Goal: Task Accomplishment & Management: Complete application form

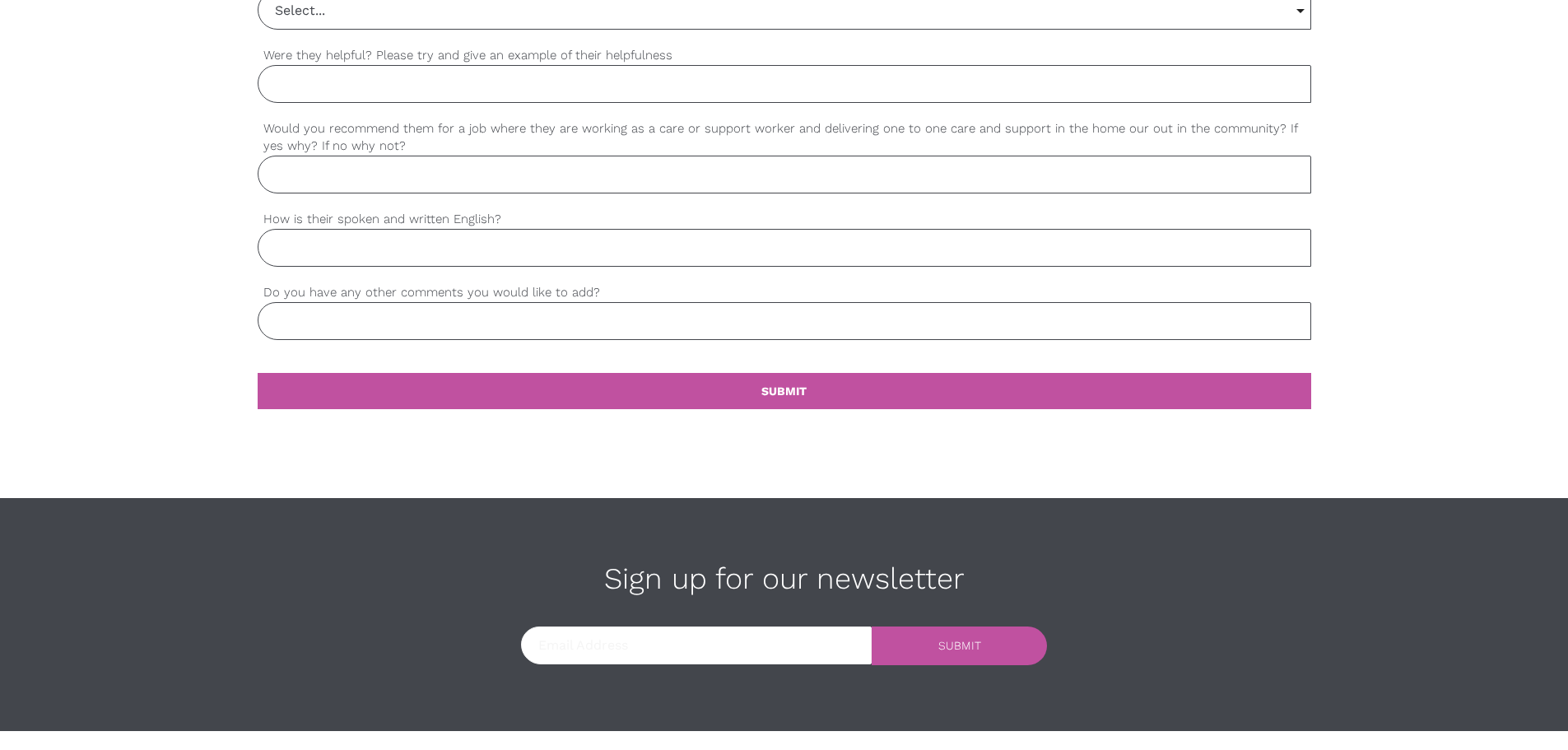
scroll to position [1632, 0]
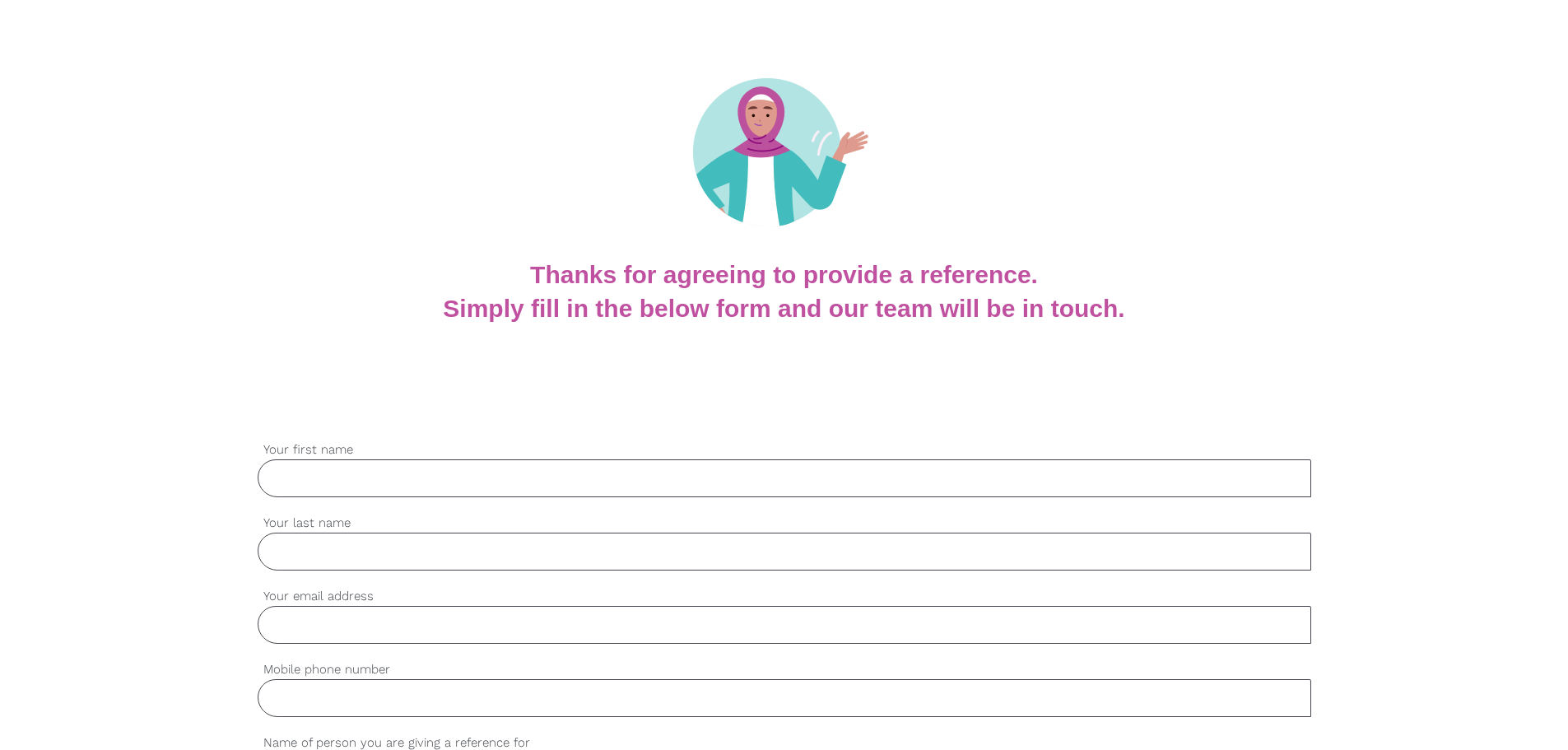
scroll to position [330, 0]
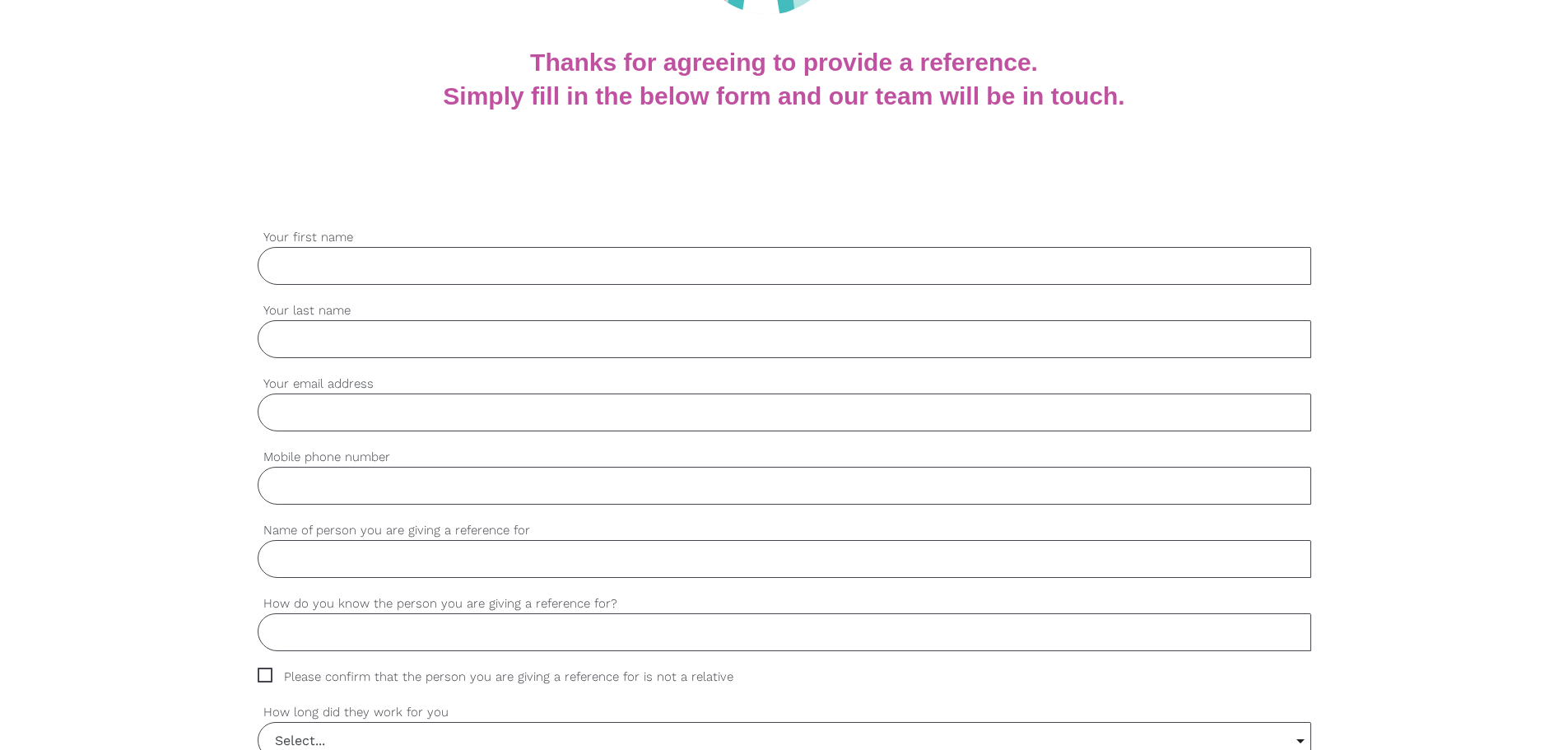
click at [555, 276] on input "Your first name" at bounding box center [784, 266] width 1054 height 38
type input "[PERSON_NAME]"
type input "[EMAIL_ADDRESS][DOMAIN_NAME]"
type input "0423845101"
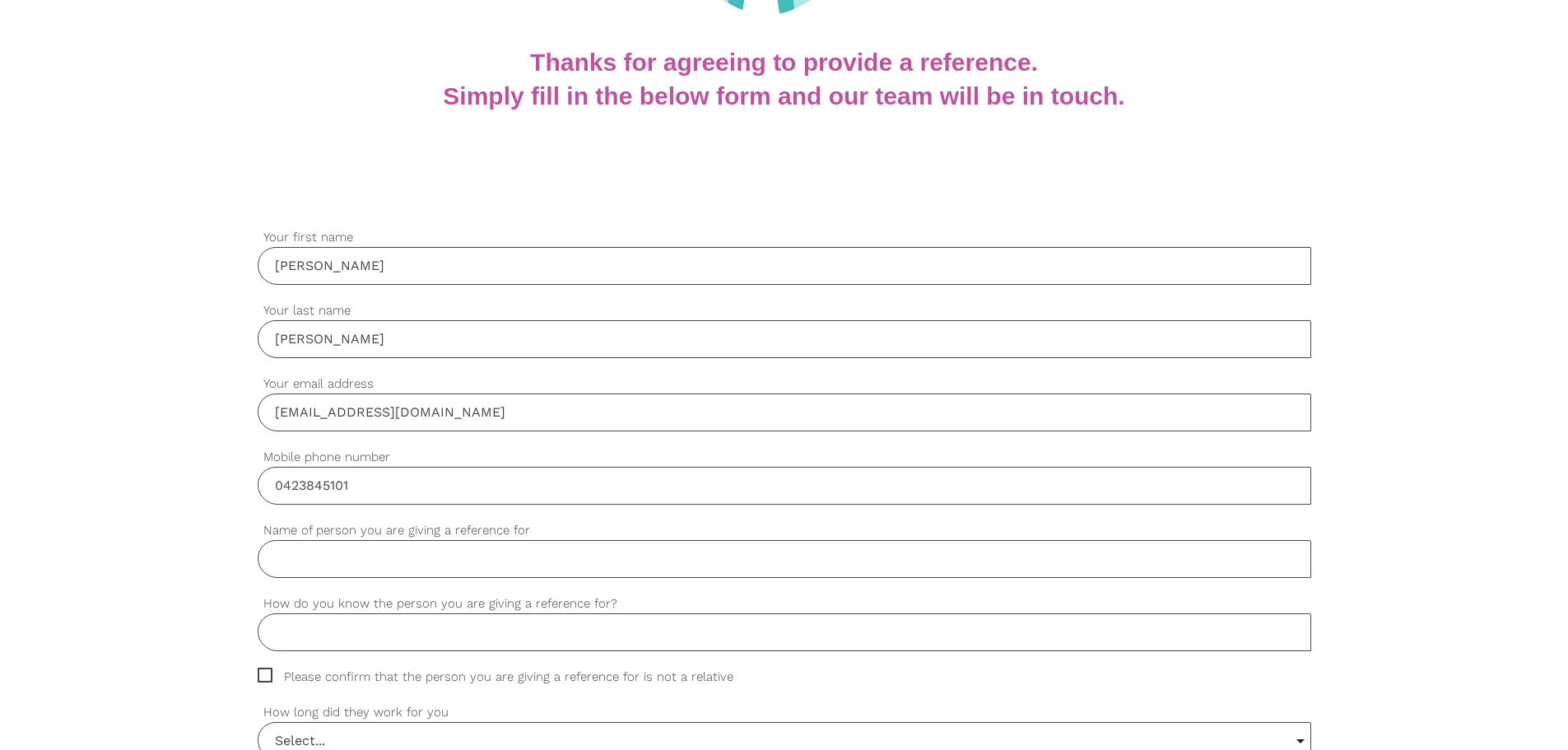
click at [360, 566] on input "Name of person you are giving a reference for" at bounding box center [784, 559] width 1054 height 38
click at [458, 561] on input "Mari" at bounding box center [784, 559] width 1054 height 38
drag, startPoint x: 406, startPoint y: 559, endPoint x: 166, endPoint y: 560, distance: 240.0
paste input "e Brachet"
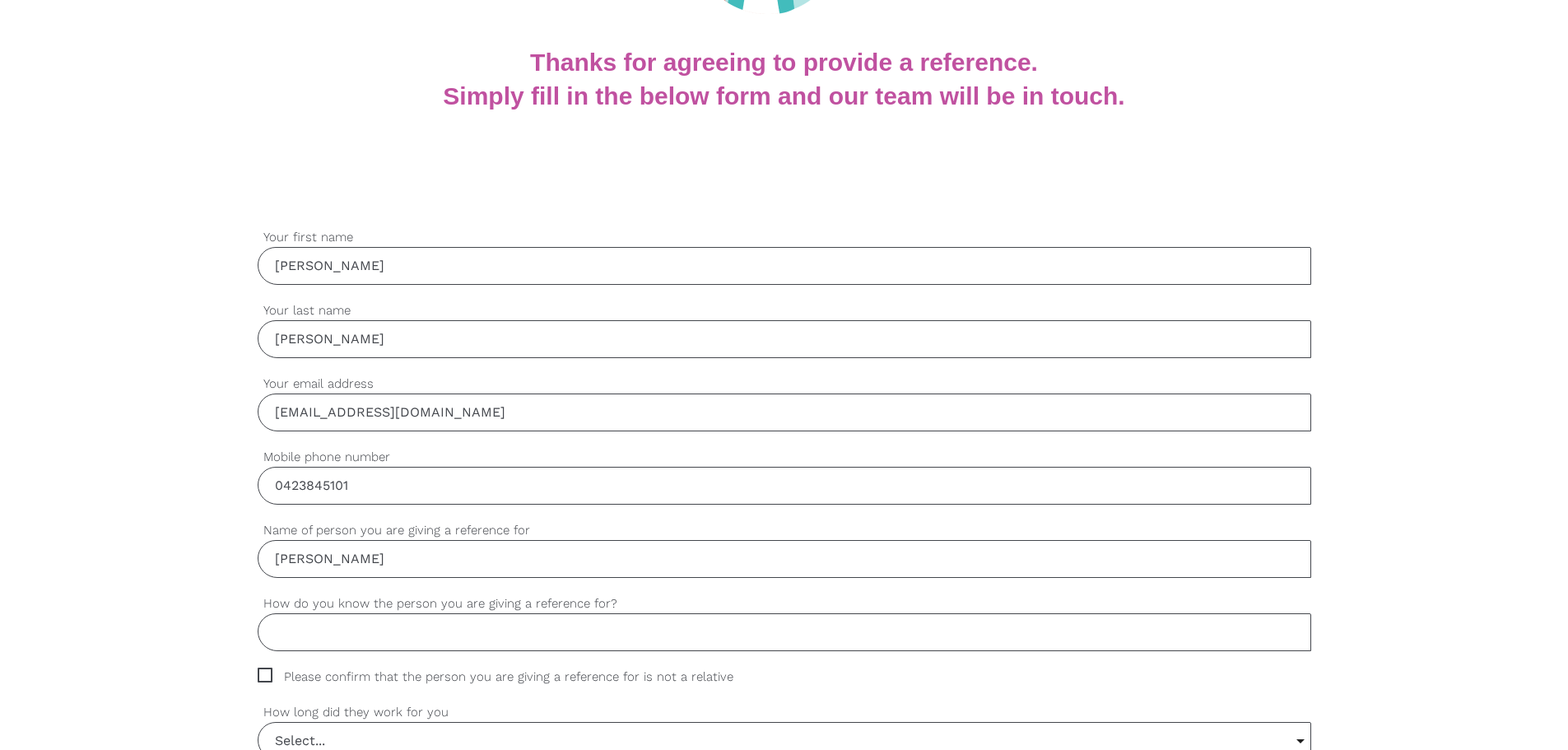
type input "[PERSON_NAME]"
click at [354, 617] on input "How do you know the person you are giving a reference for?" at bounding box center [784, 632] width 1054 height 38
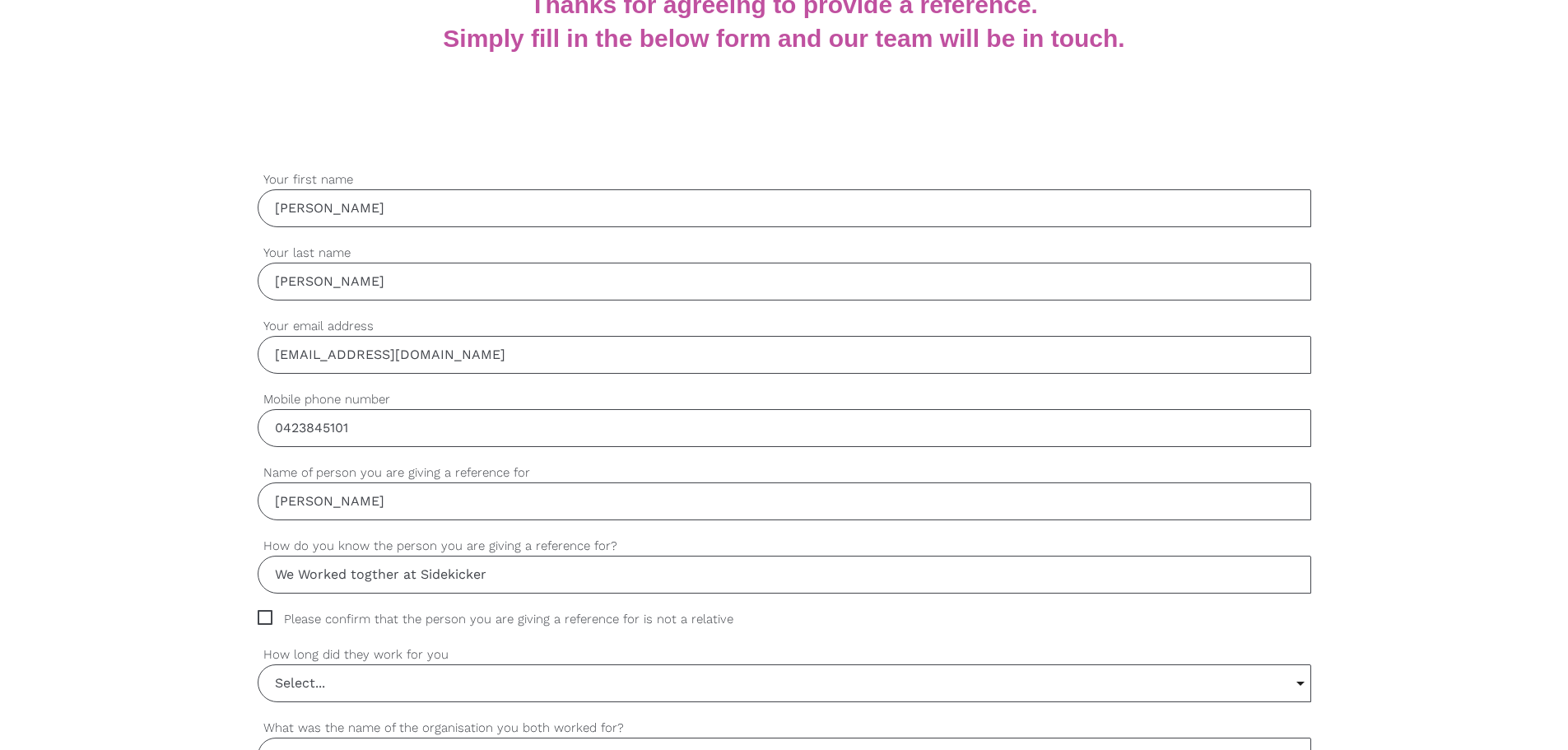
scroll to position [494, 0]
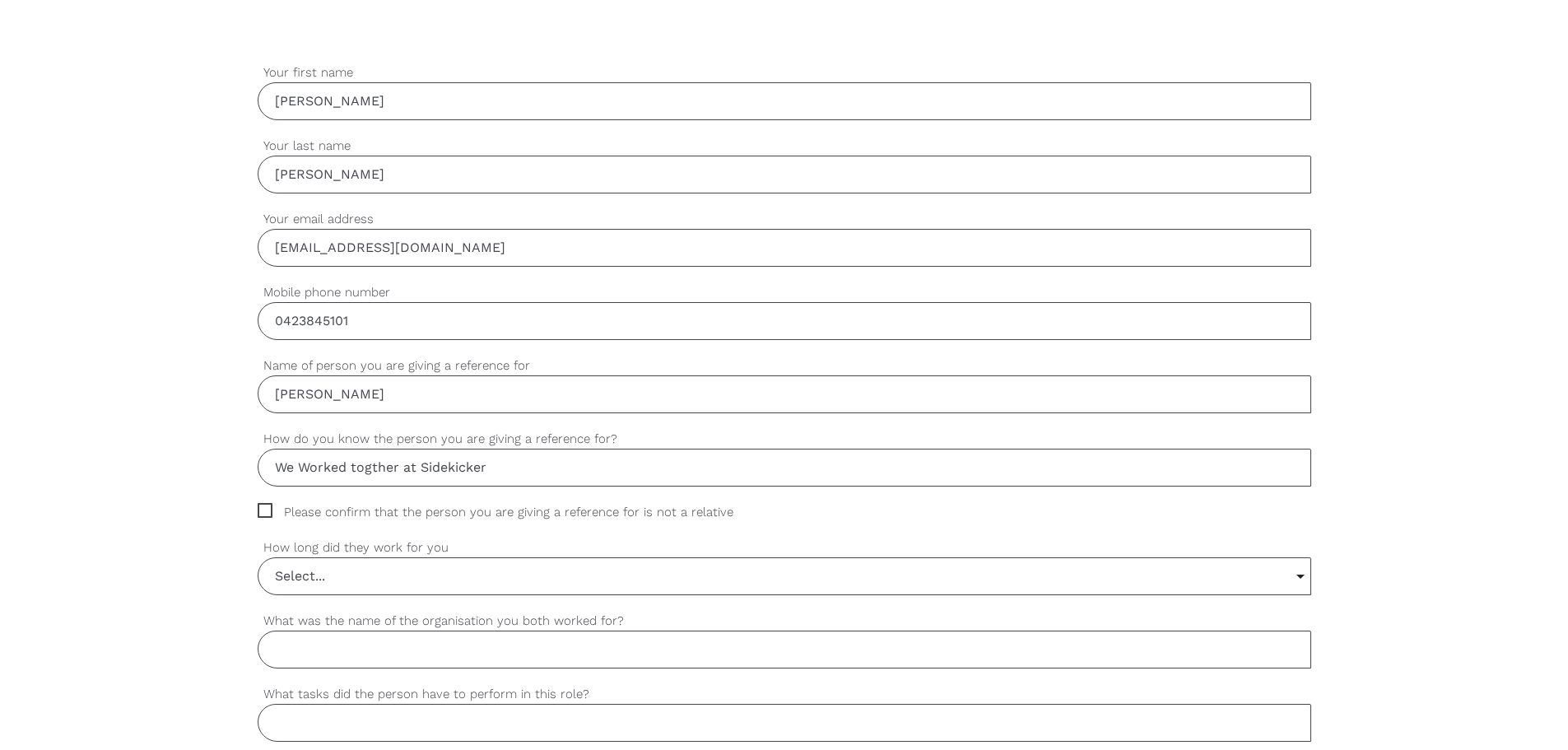
type input "We Worked togther at Sidekicker"
click at [446, 512] on span "Please confirm that the person you are giving a reference for is not a relative" at bounding box center [511, 512] width 507 height 19
click at [268, 512] on input "Please confirm that the person you are giving a reference for is not a relative" at bounding box center [262, 508] width 11 height 11
checkbox input "true"
click at [375, 566] on input "Select..." at bounding box center [784, 576] width 1052 height 36
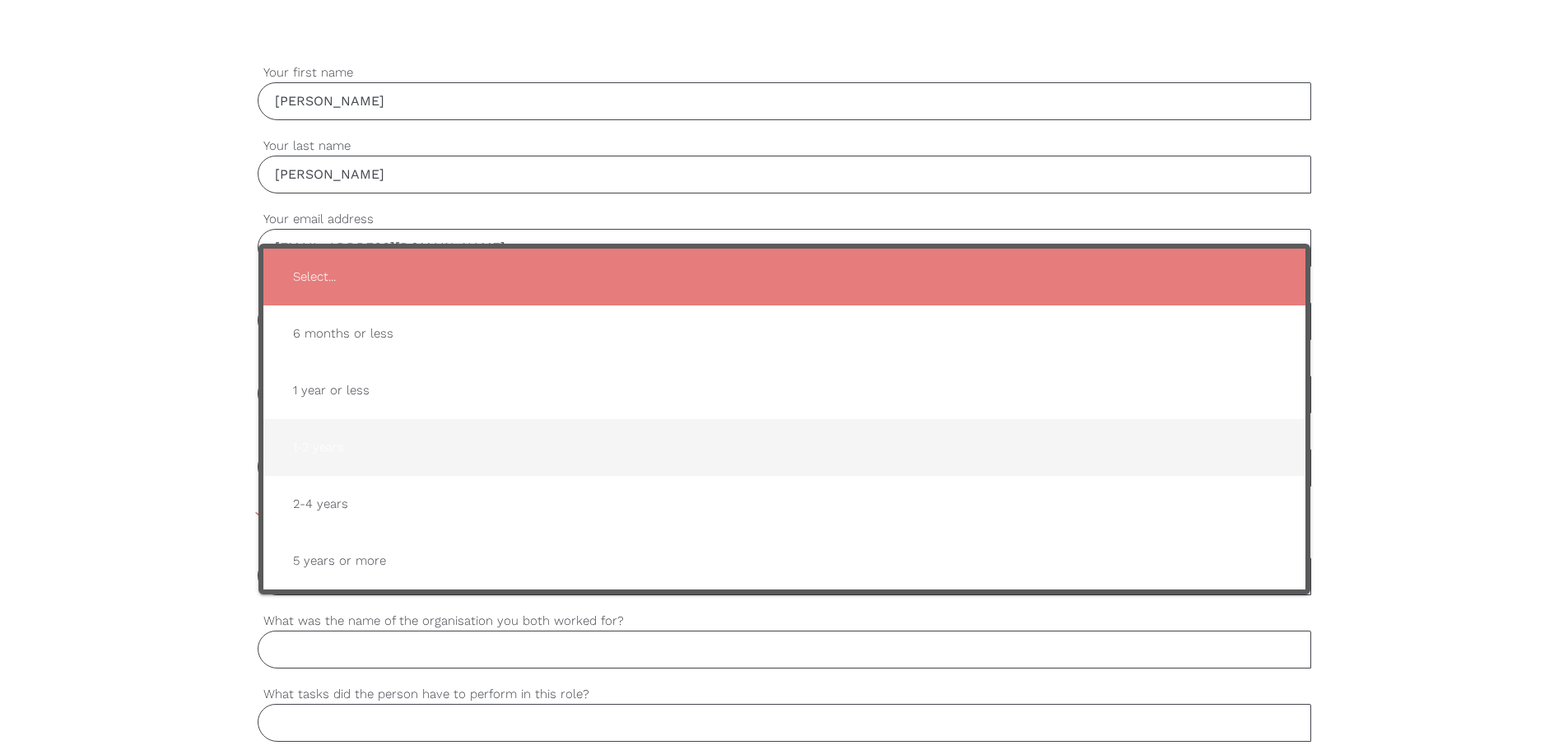
click at [414, 439] on span "1-2 years" at bounding box center [784, 447] width 1009 height 40
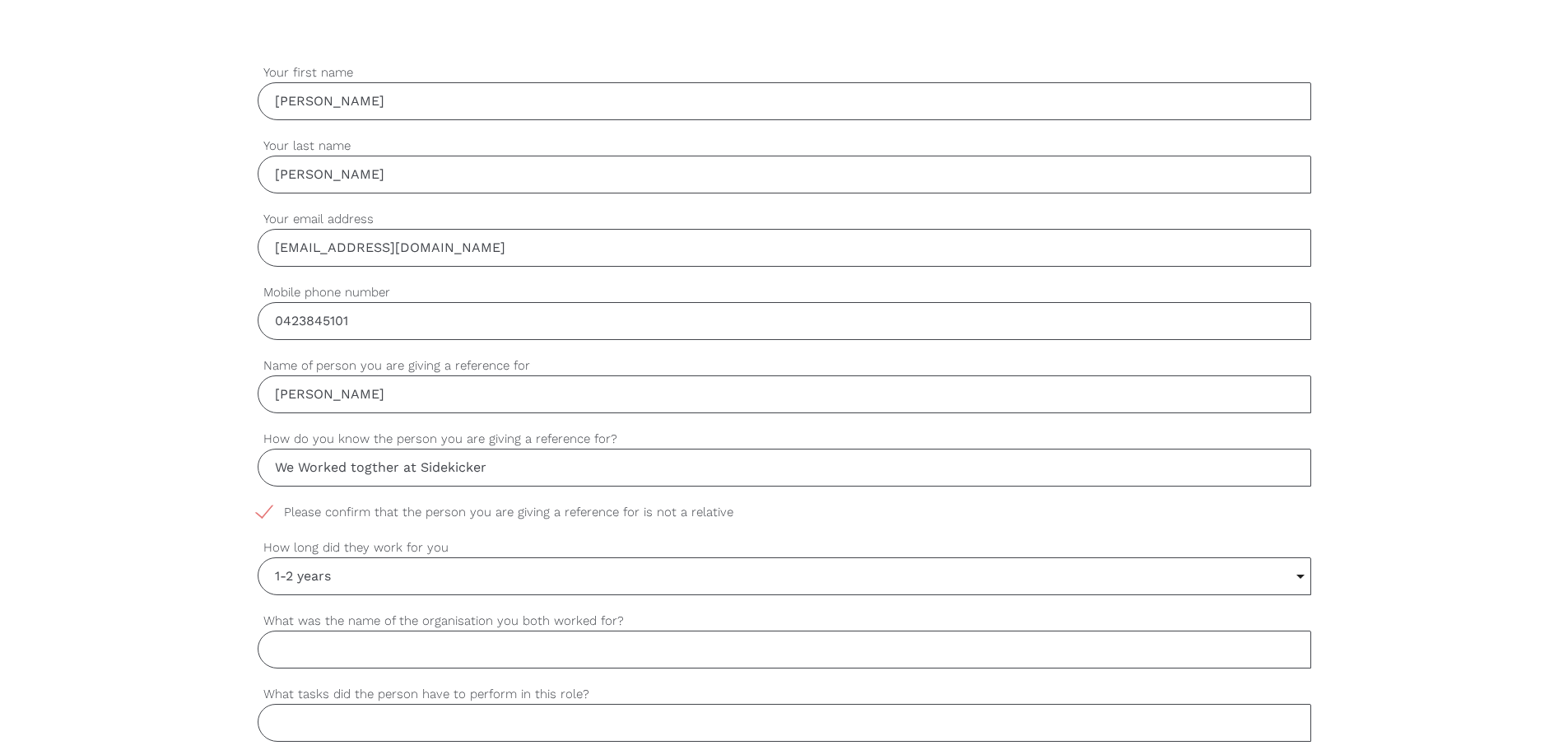
click at [336, 572] on input "1-2 years" at bounding box center [784, 576] width 1052 height 36
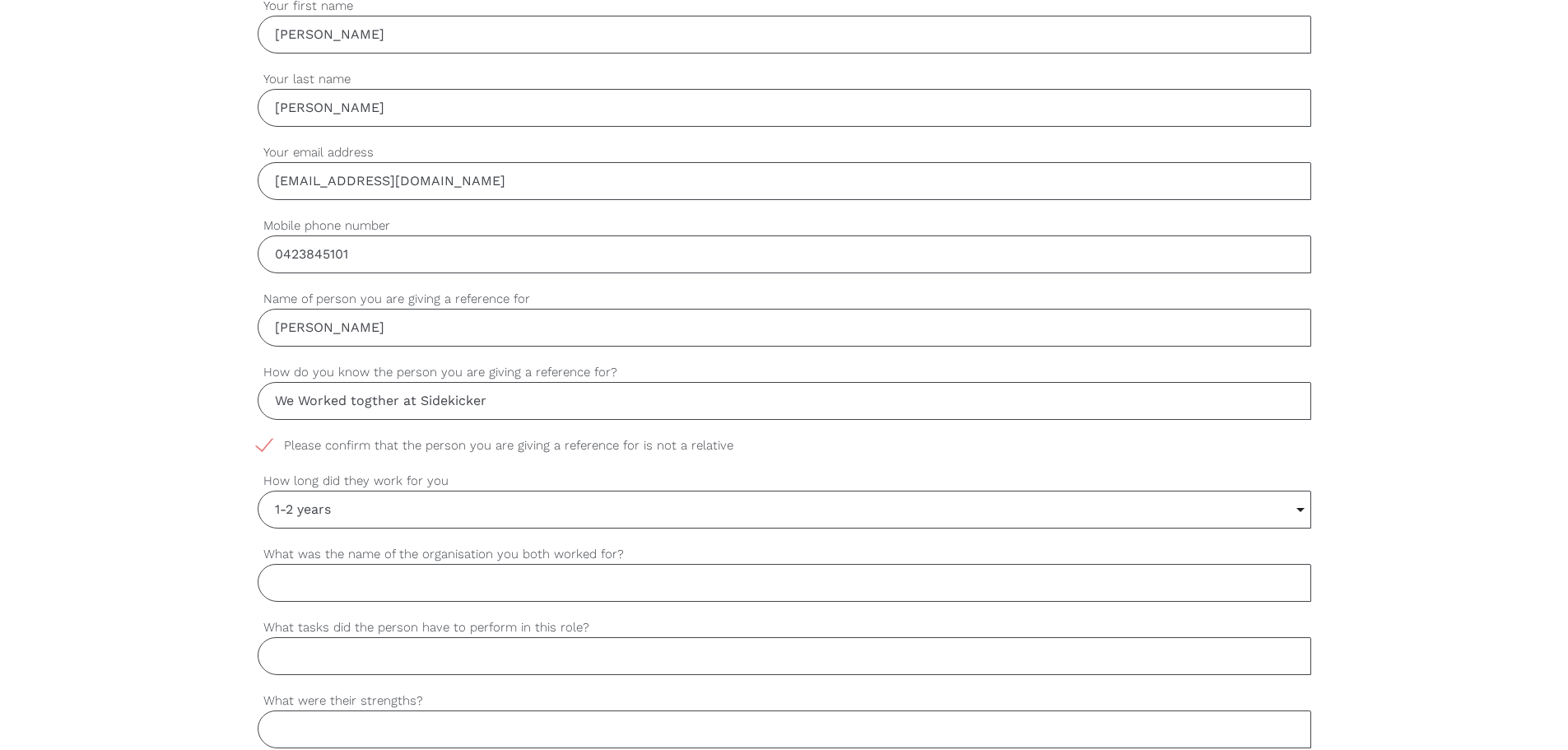
scroll to position [659, 0]
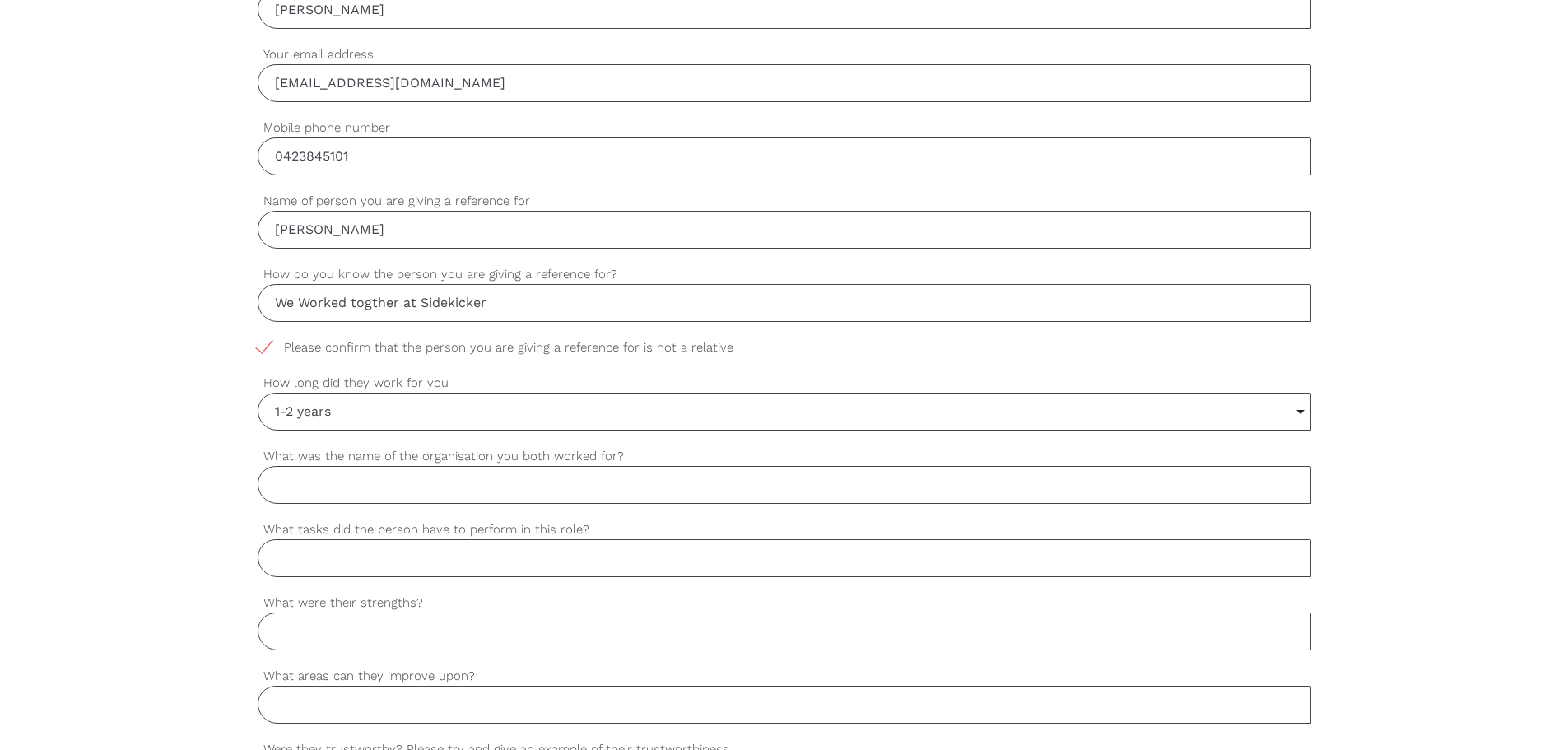
click at [375, 413] on input "1-2 years" at bounding box center [784, 411] width 1052 height 36
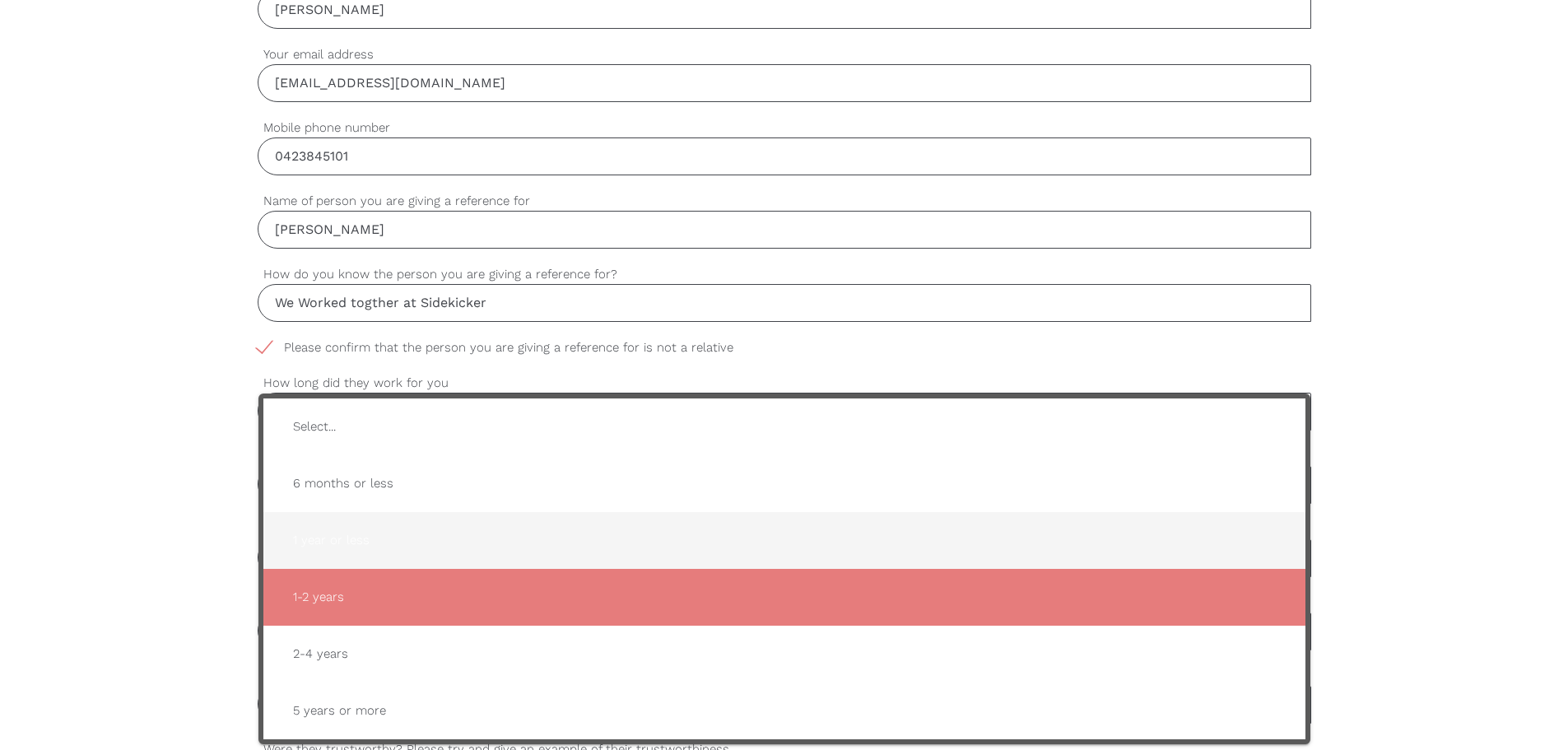
click at [360, 543] on span "1 year or less" at bounding box center [784, 540] width 1009 height 40
type input "1 year or less"
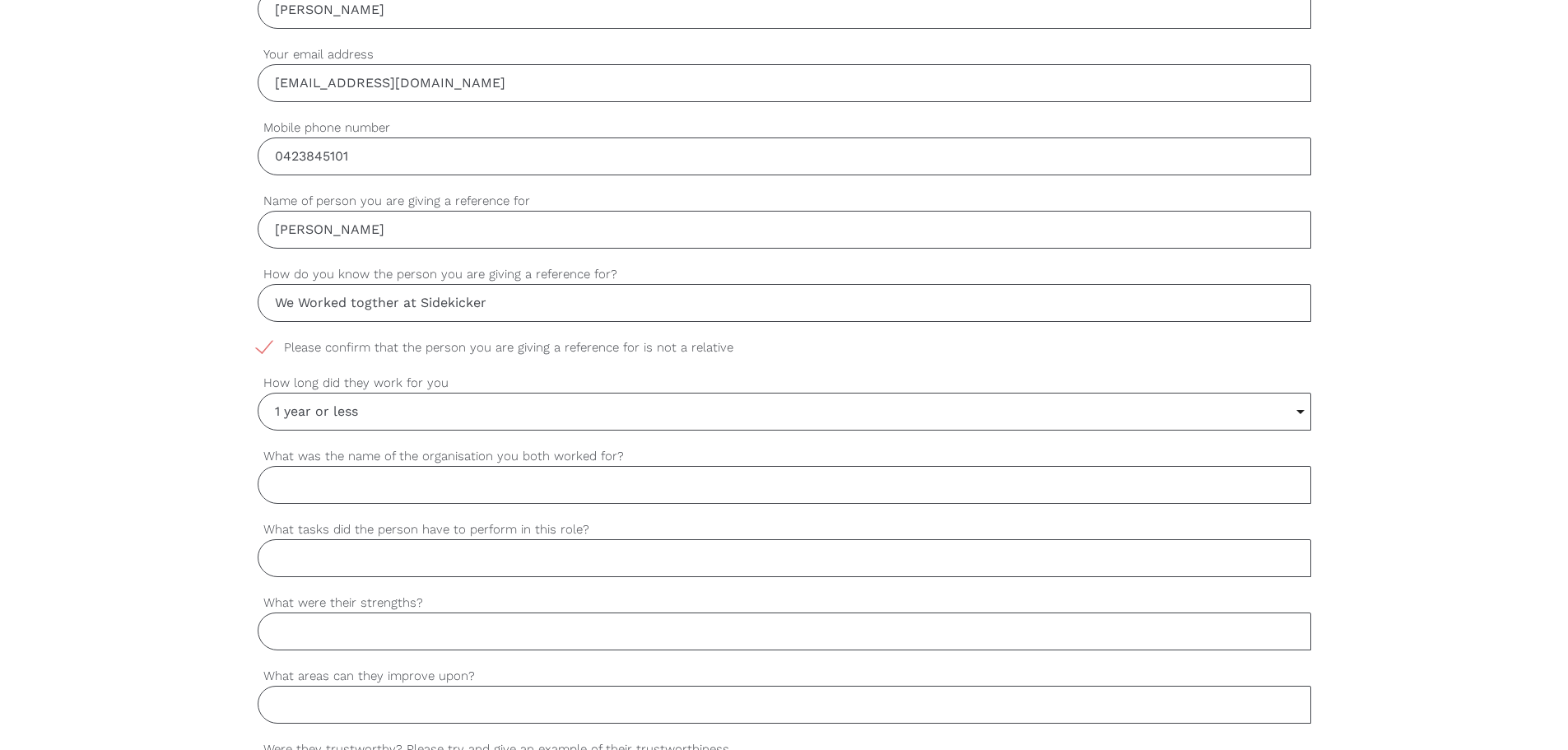
drag, startPoint x: 46, startPoint y: 508, endPoint x: 71, endPoint y: 505, distance: 25.2
click at [55, 507] on div "settings [PERSON_NAME] Your first name settings [PERSON_NAME] Your last name se…" at bounding box center [784, 639] width 1568 height 1547
click at [476, 499] on input "What was the name of the organisation you both worked for?" at bounding box center [784, 485] width 1054 height 38
type input "Sidekicker"
click at [467, 560] on input "What tasks did the person have to perform in this role?" at bounding box center [784, 558] width 1054 height 38
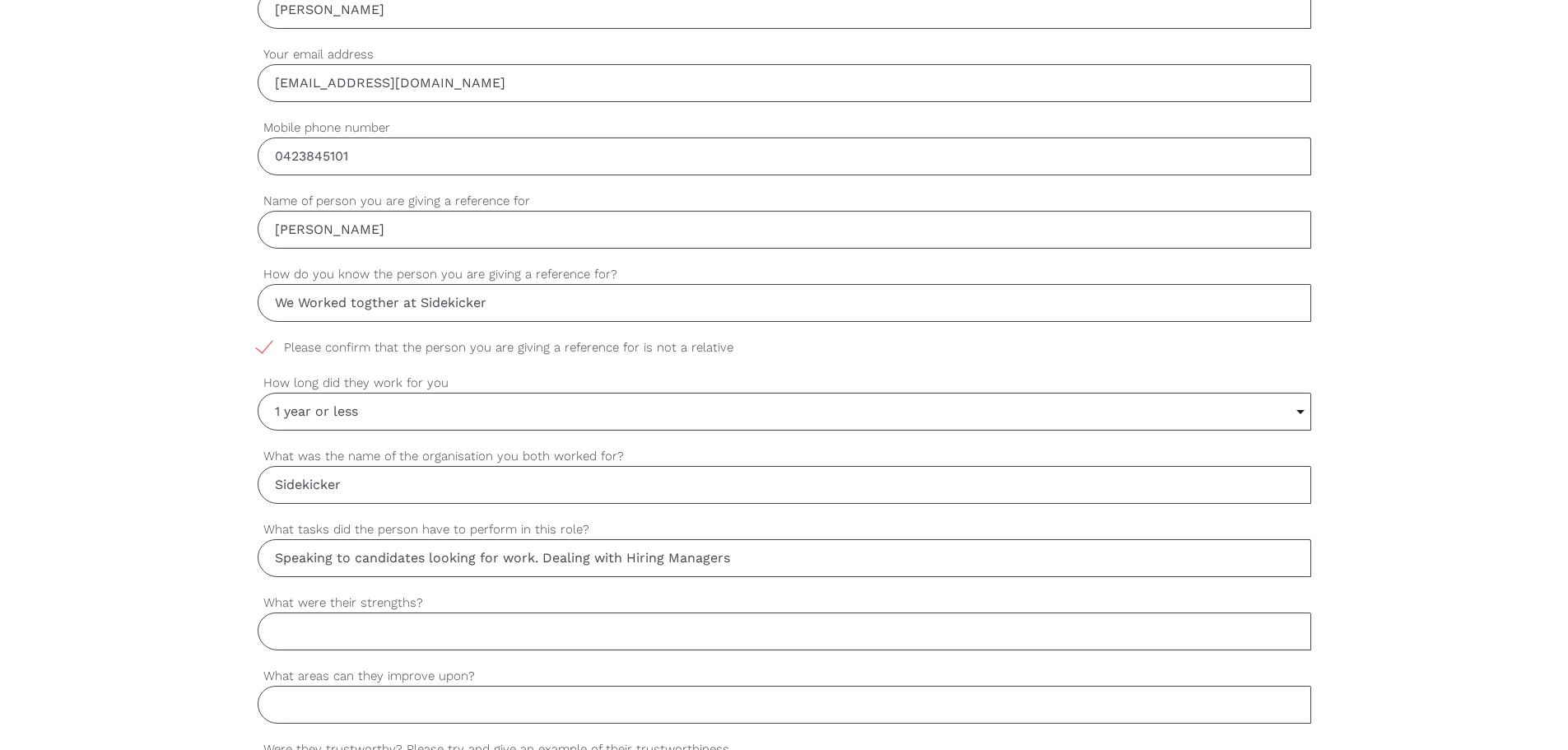
drag, startPoint x: 750, startPoint y: 560, endPoint x: 355, endPoint y: 543, distance: 395.4
click at [355, 543] on input "Speaking to candidates looking for work. Dealing with Hiring Managers" at bounding box center [784, 558] width 1054 height 38
drag, startPoint x: 398, startPoint y: 558, endPoint x: 406, endPoint y: 559, distance: 8.1
click at [401, 559] on input "Speaking to candidates looking for work. Dealing with Hiring Managers" at bounding box center [784, 558] width 1054 height 38
click at [779, 567] on input "Speaking to candidates looking for work. Dealing with Hiring Managers" at bounding box center [784, 558] width 1054 height 38
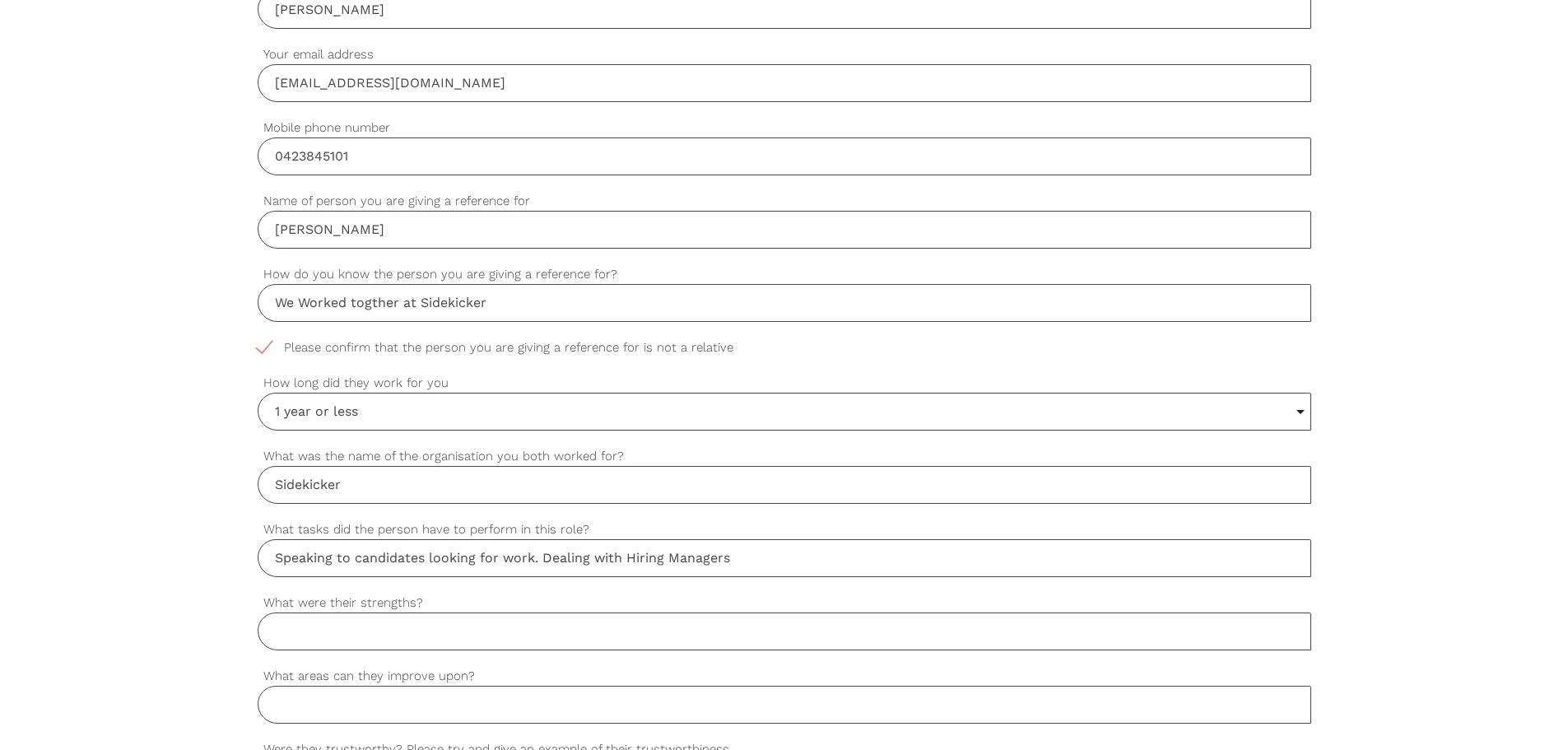
click at [801, 561] on input "Speaking to candidates looking for work. Dealing with Hiring Managers" at bounding box center [784, 558] width 1054 height 38
click at [733, 561] on input "Speaking to candidates looking for work. Dealing with Hiring Managers" at bounding box center [784, 558] width 1054 height 38
drag, startPoint x: 741, startPoint y: 559, endPoint x: 425, endPoint y: 553, distance: 316.1
click at [428, 557] on input "Speaking to candidates looking for work. Dealing with Hiring Managers" at bounding box center [784, 558] width 1054 height 38
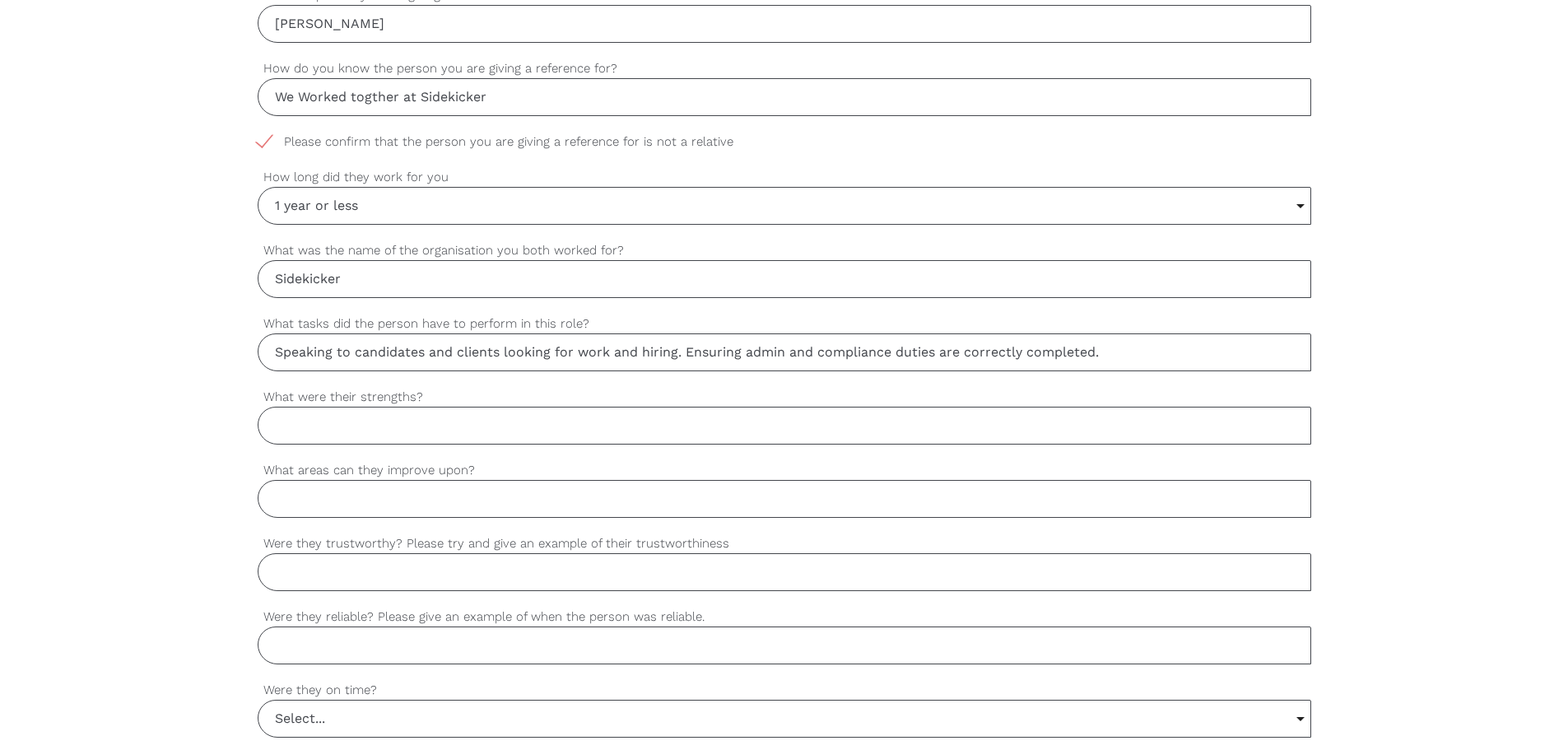
scroll to position [906, 0]
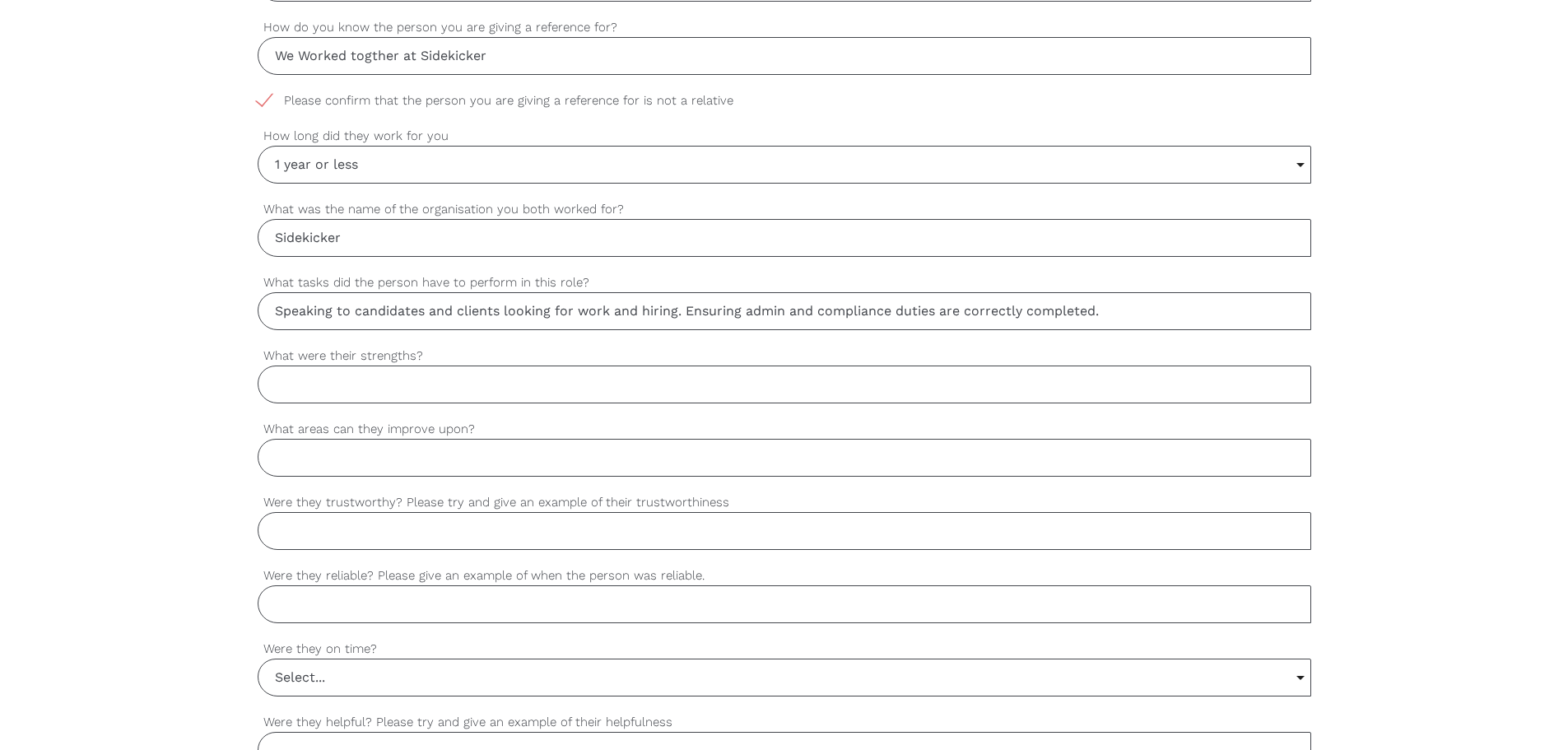
type input "Speaking to candidates and clients looking for work and hiring. Ensuring admin …"
click at [420, 387] on input "What were their strengths?" at bounding box center [784, 384] width 1054 height 38
type input "I"
type input "Builidng rapport with customers. Managign workloads and deadlines."
click at [515, 530] on input "Were they trustworthy? Please try and give an example of their trustworthiness" at bounding box center [784, 531] width 1054 height 38
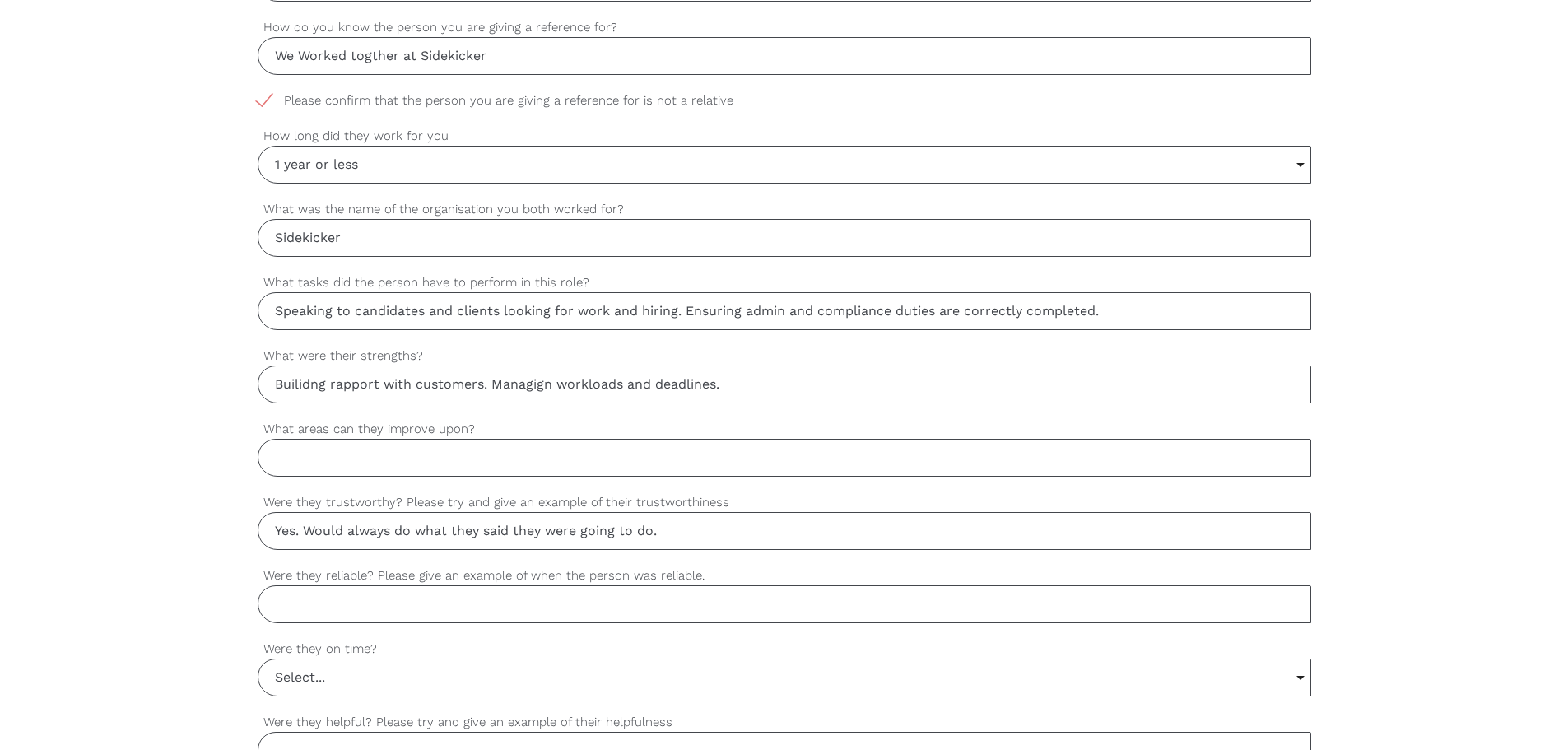
type input "Yes. Would always do what they said they were going to do."
click at [470, 451] on input "What areas can they improve upon?" at bounding box center [784, 458] width 1054 height 38
type input "As"
click at [561, 379] on input "Builidng rapport with customers. Managign workloads and deadlines." at bounding box center [784, 384] width 1054 height 38
click at [552, 379] on input "Builidng rapport with customers. Managign workloads and deadlines." at bounding box center [784, 384] width 1054 height 38
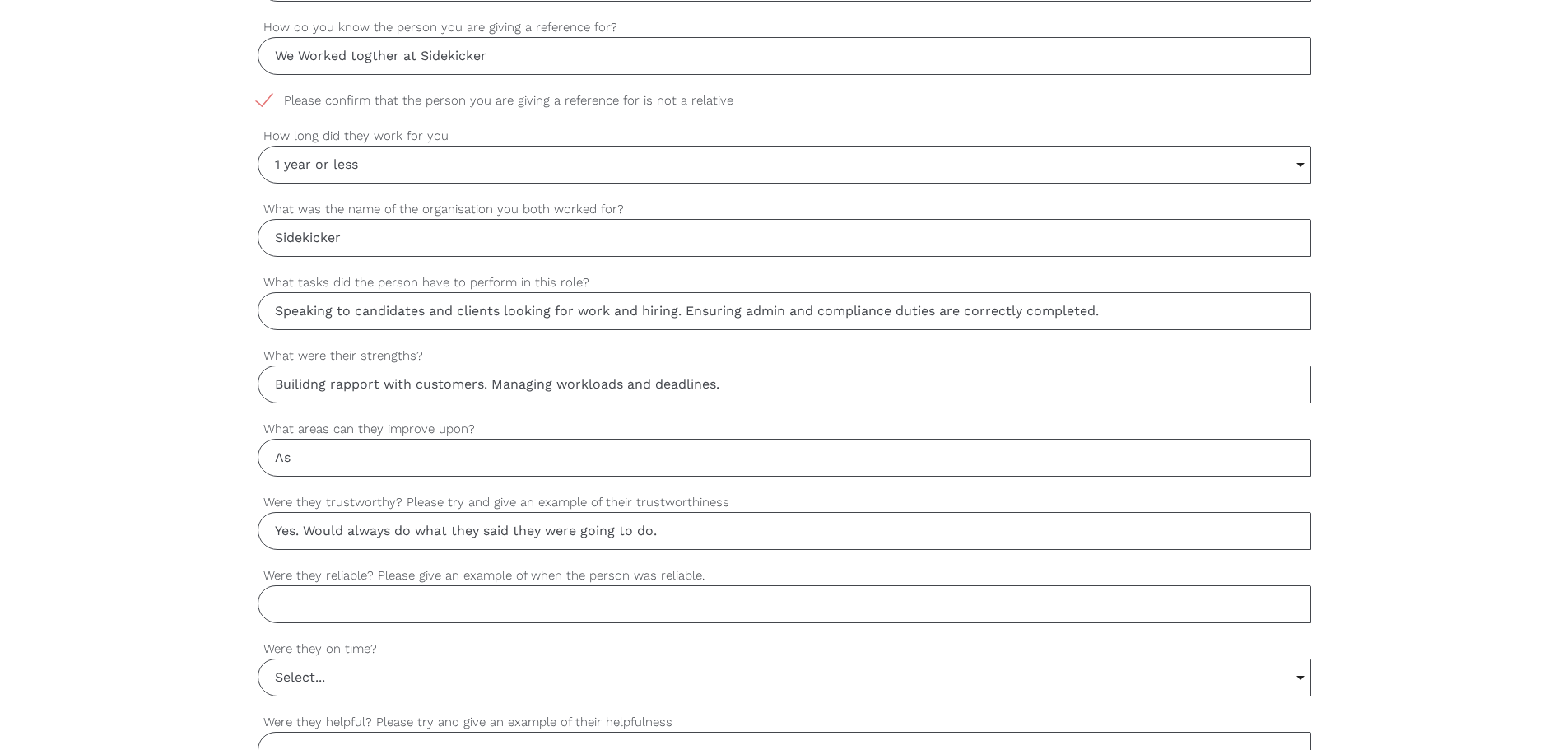
drag, startPoint x: 799, startPoint y: 397, endPoint x: 555, endPoint y: 376, distance: 244.9
click at [555, 376] on input "Builidng rapport with customers. Managing workloads and deadlines." at bounding box center [784, 384] width 1054 height 38
click at [674, 378] on input "Builidng rapport with customers. Managing multiple processes at a time." at bounding box center [784, 384] width 1054 height 38
click at [676, 378] on input "Builidng rapport with customers. Managing multiple processes at a time." at bounding box center [784, 384] width 1054 height 38
type input "Builidng rapport with customers. Managing multiple processes/projects at a time."
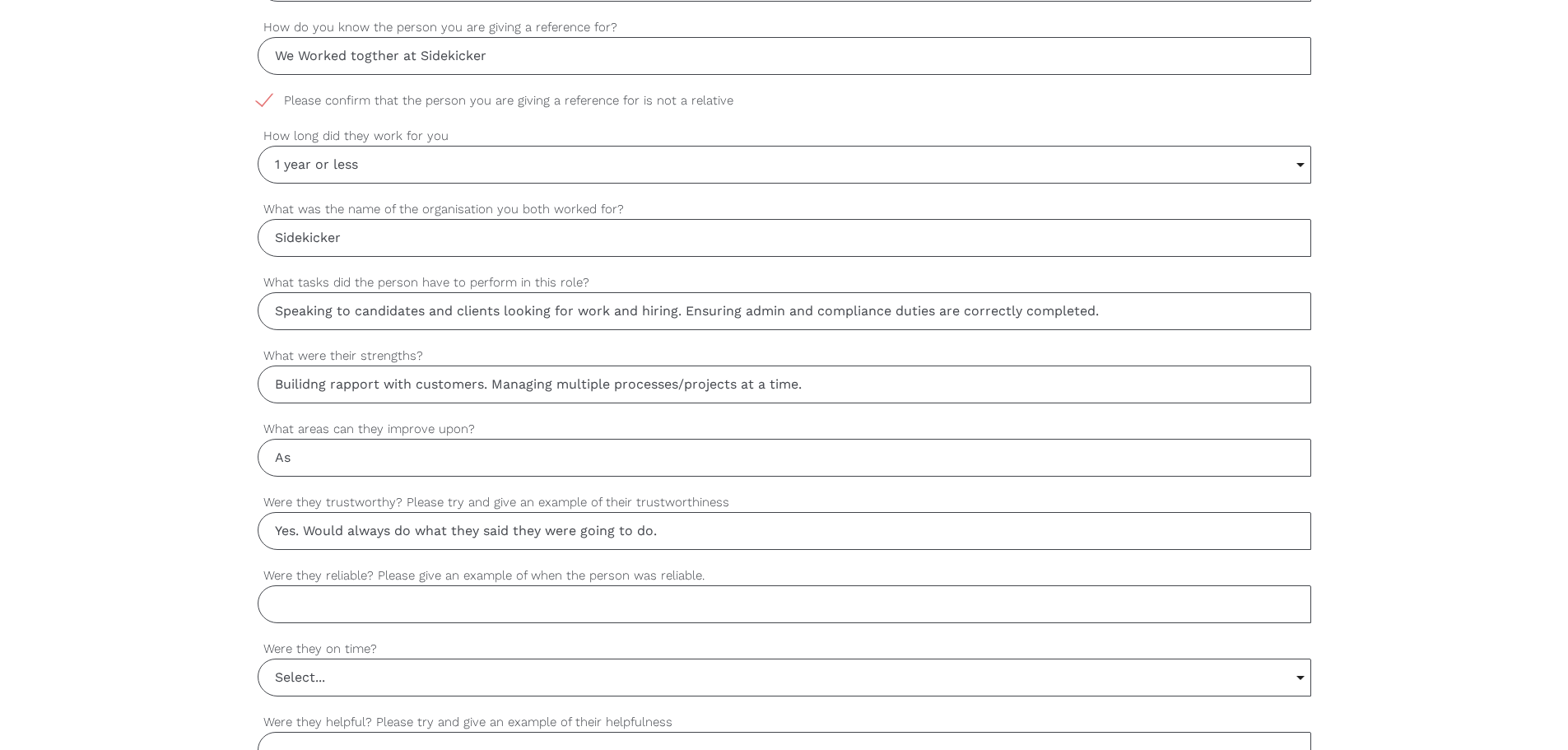
drag, startPoint x: 528, startPoint y: 432, endPoint x: 521, endPoint y: 445, distance: 14.8
click at [527, 435] on label "What areas can they improve upon?" at bounding box center [784, 429] width 1054 height 19
click at [527, 439] on input "As" at bounding box center [784, 458] width 1054 height 38
click at [519, 450] on input "As" at bounding box center [784, 458] width 1054 height 38
type input "A"
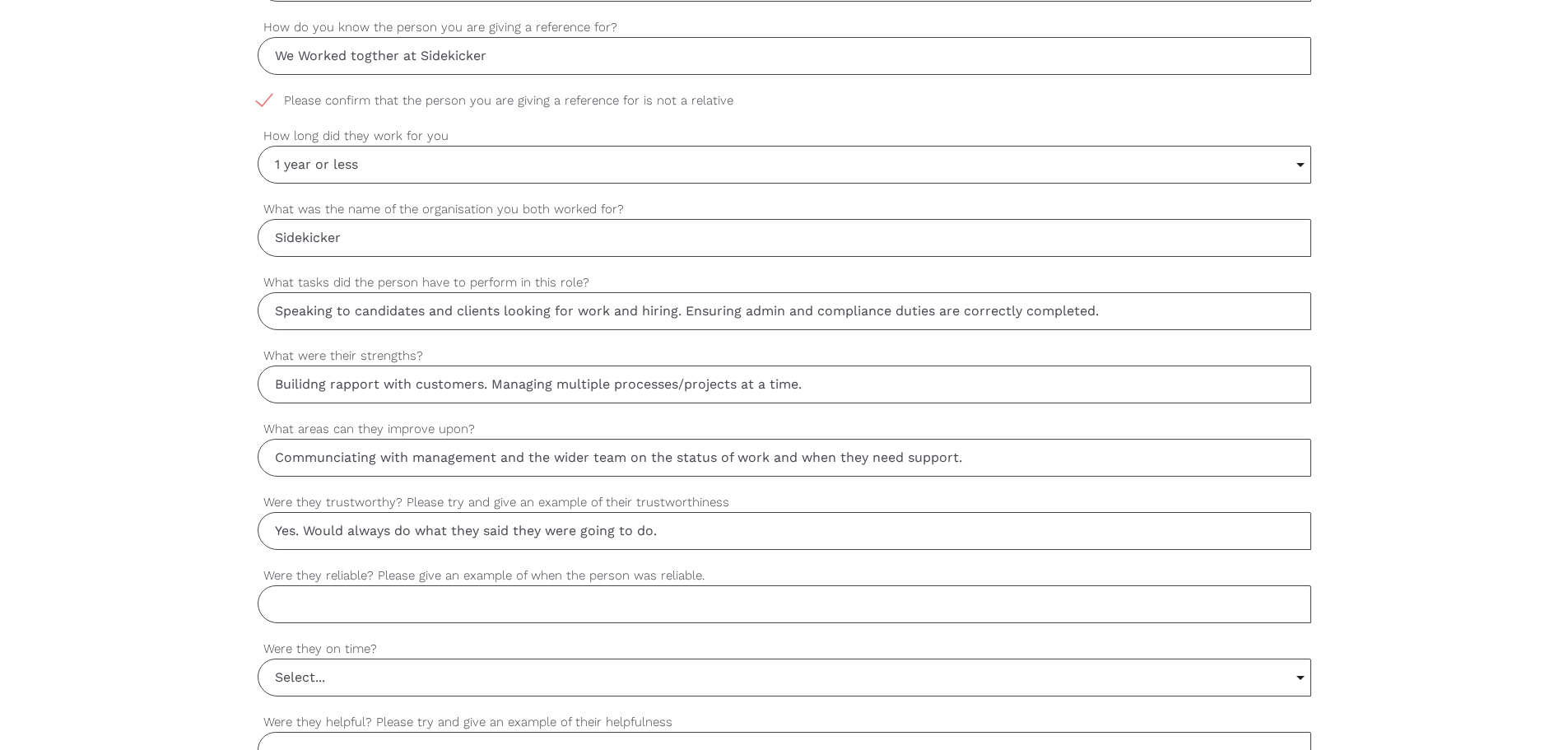
type input "Communciating with management and the wider team on the status of work and when…"
drag, startPoint x: 463, startPoint y: 581, endPoint x: 447, endPoint y: 589, distance: 17.9
click at [463, 585] on div "Were they reliable? Please give an example of when the person was reliable." at bounding box center [784, 594] width 1054 height 57
click at [441, 596] on input "Were they reliable? Please give an example of when the person was reliable." at bounding box center [784, 604] width 1054 height 38
type input "Yes. They were always in and willing to do the work that was assigned to them."
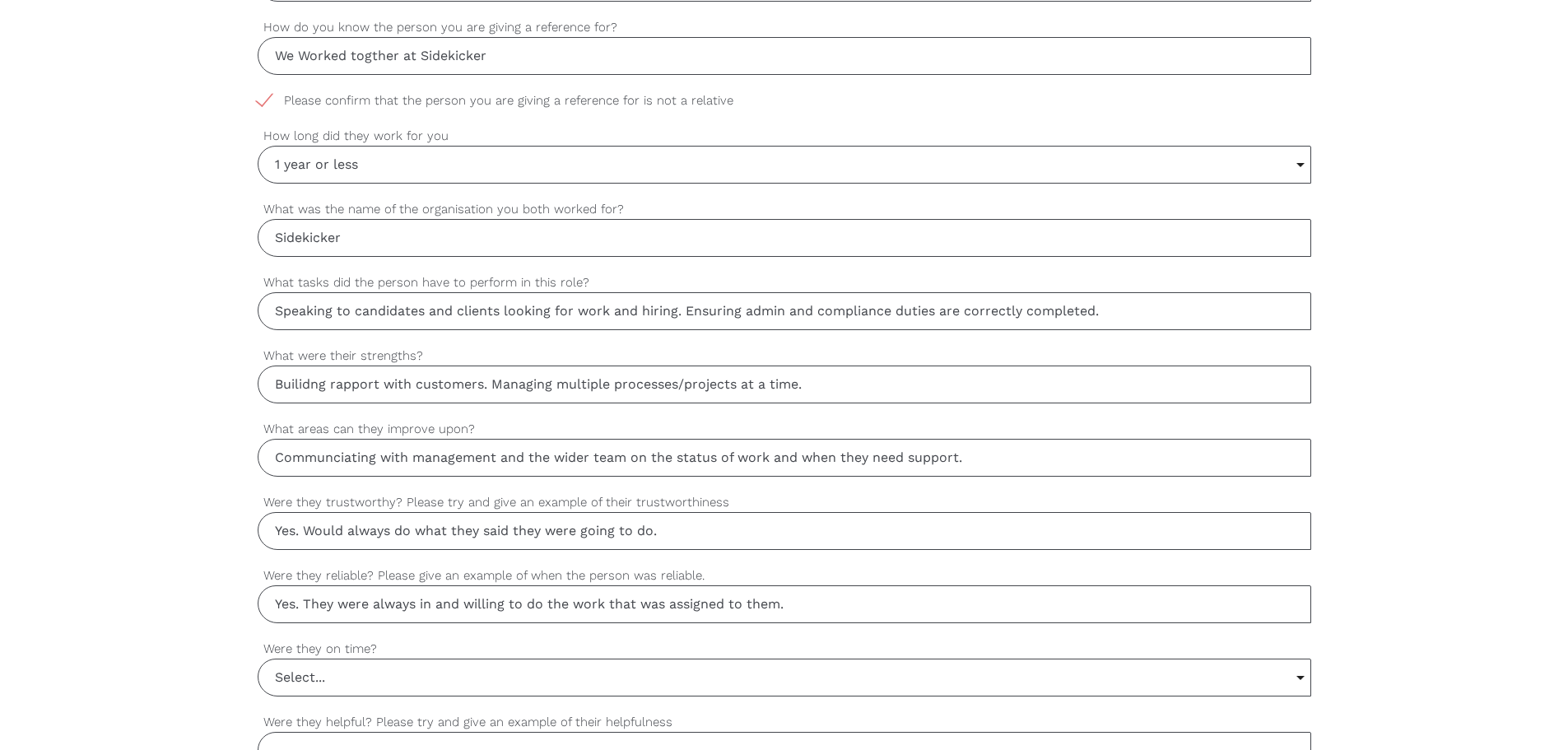
click at [429, 669] on input "Select..." at bounding box center [784, 678] width 1052 height 36
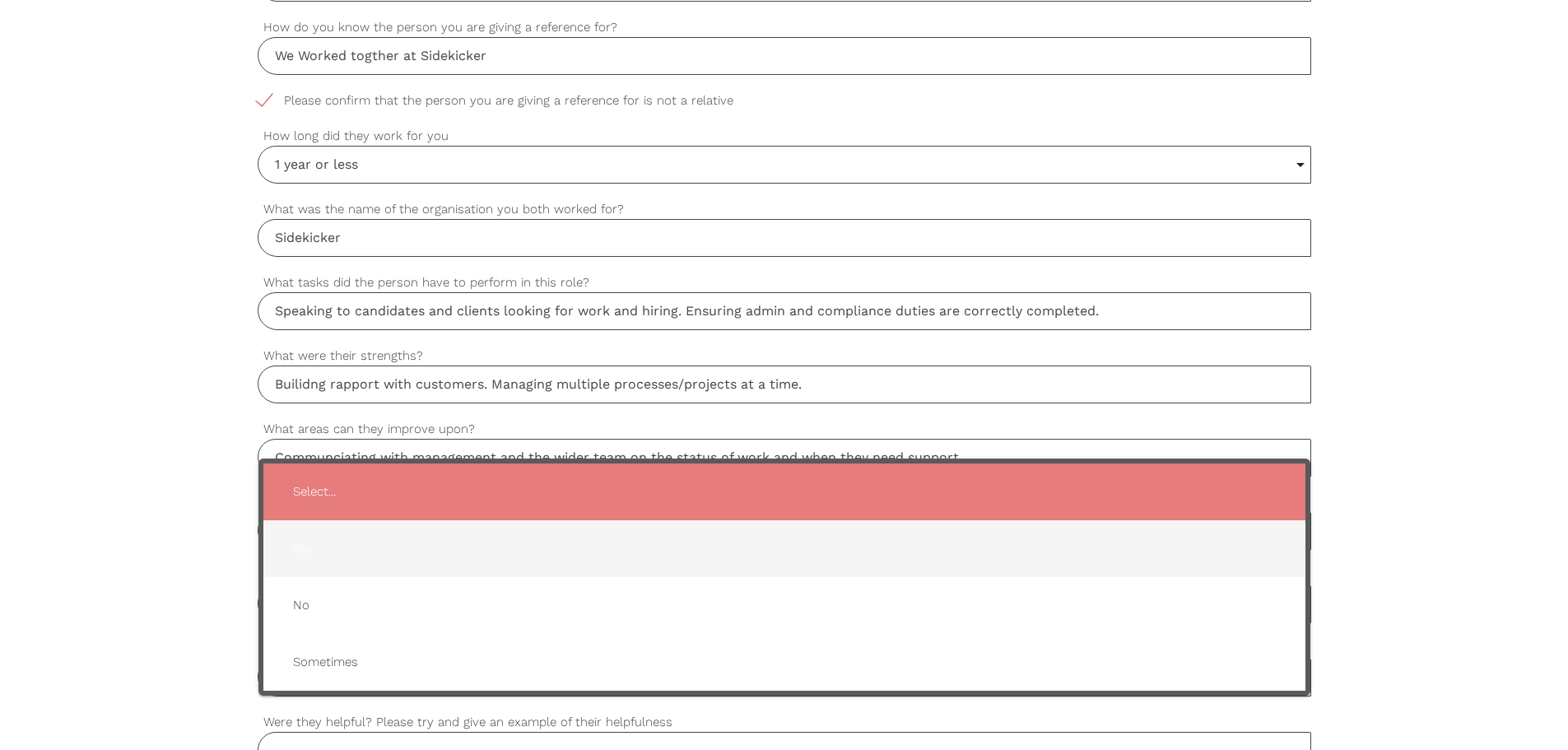
click at [368, 547] on span "Yes" at bounding box center [784, 548] width 1009 height 40
type input "Yes"
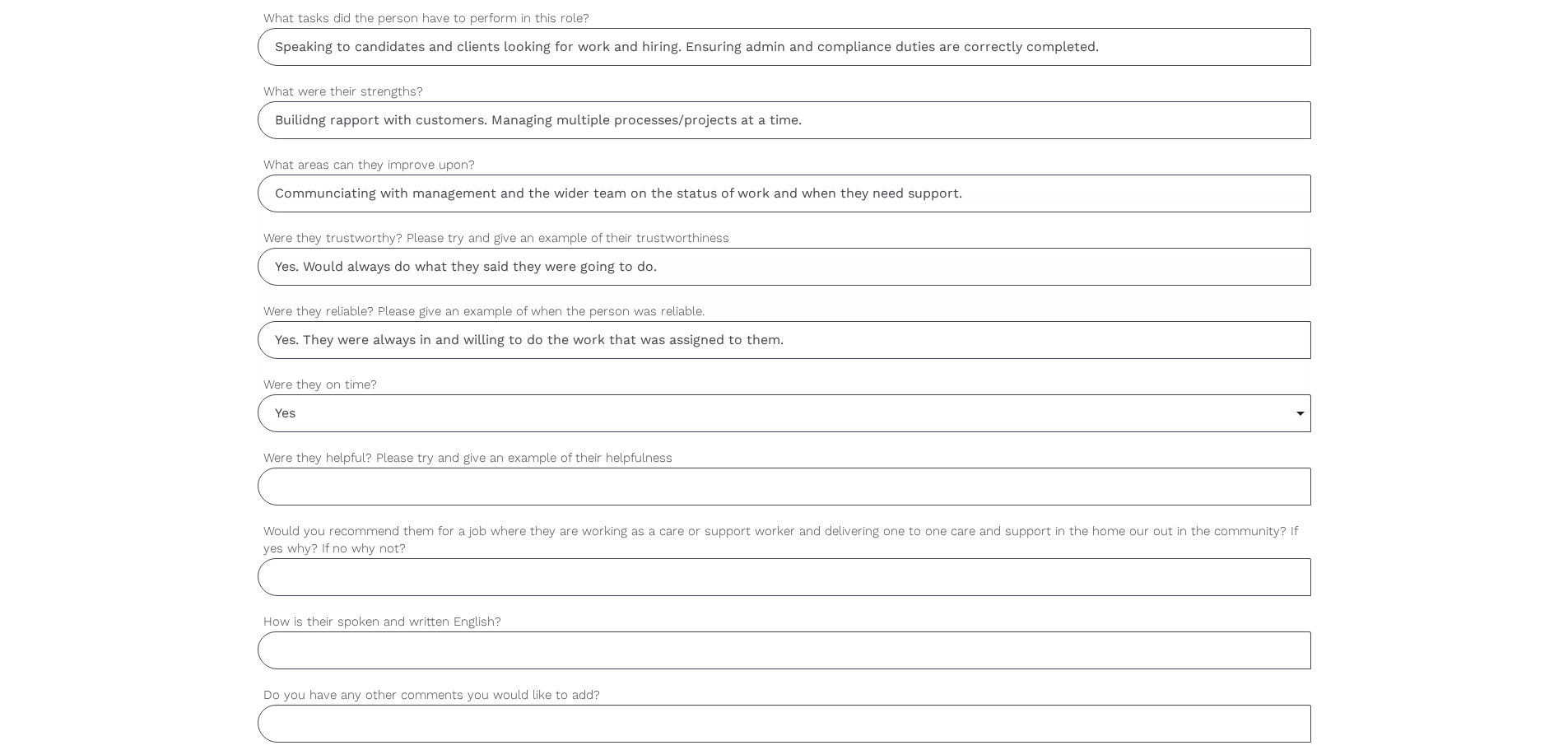
scroll to position [1317, 0]
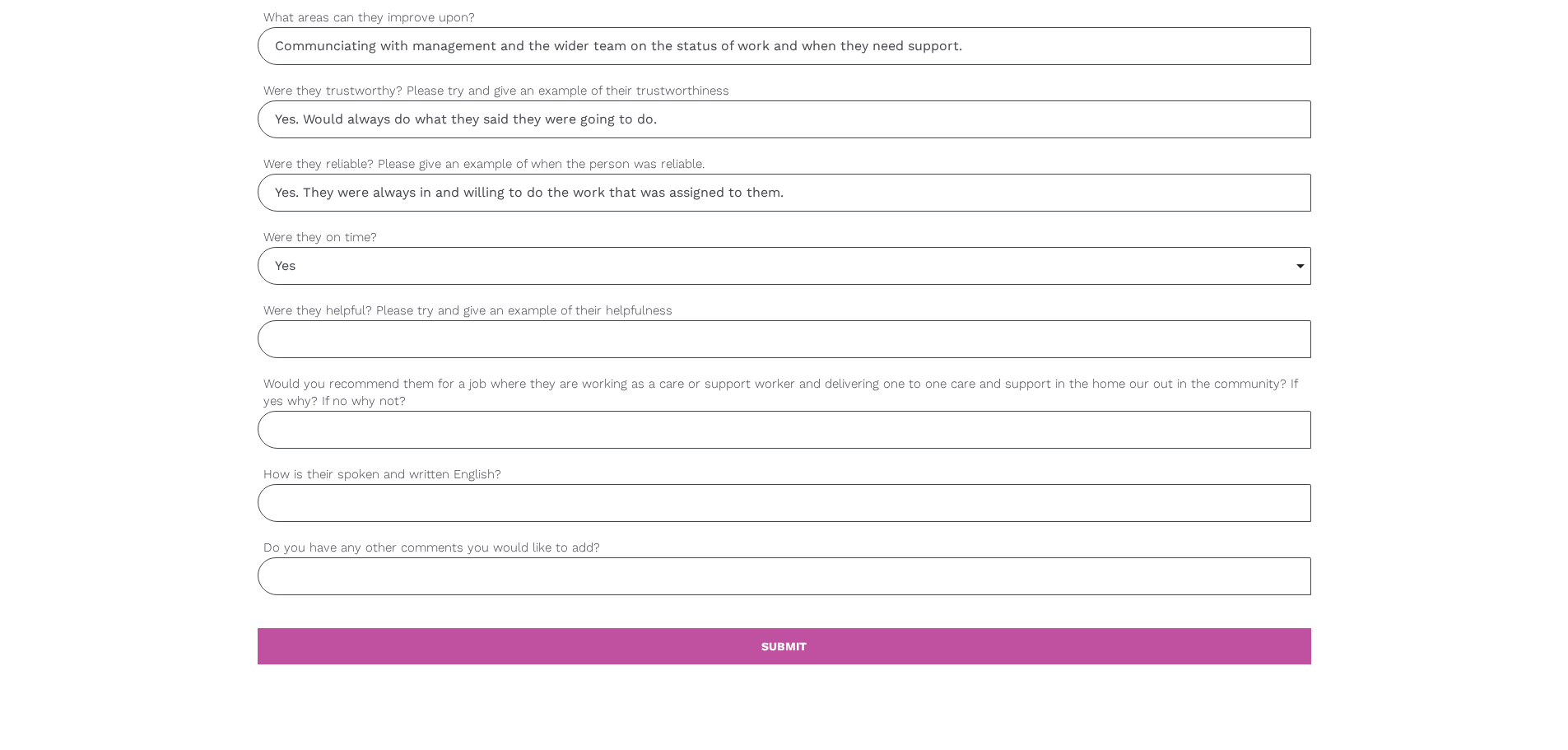
click at [359, 356] on input "Were they helpful? Please try and give an example of their helpfulness" at bounding box center [784, 340] width 1054 height 38
type input "Yes. Would always offer help and support to the wider team when we were busy."
click at [516, 436] on input "Would you recommend them for a job where they are working as a care or support …" at bounding box center [784, 430] width 1054 height 38
click at [418, 441] on input "Yes. They are" at bounding box center [784, 430] width 1054 height 38
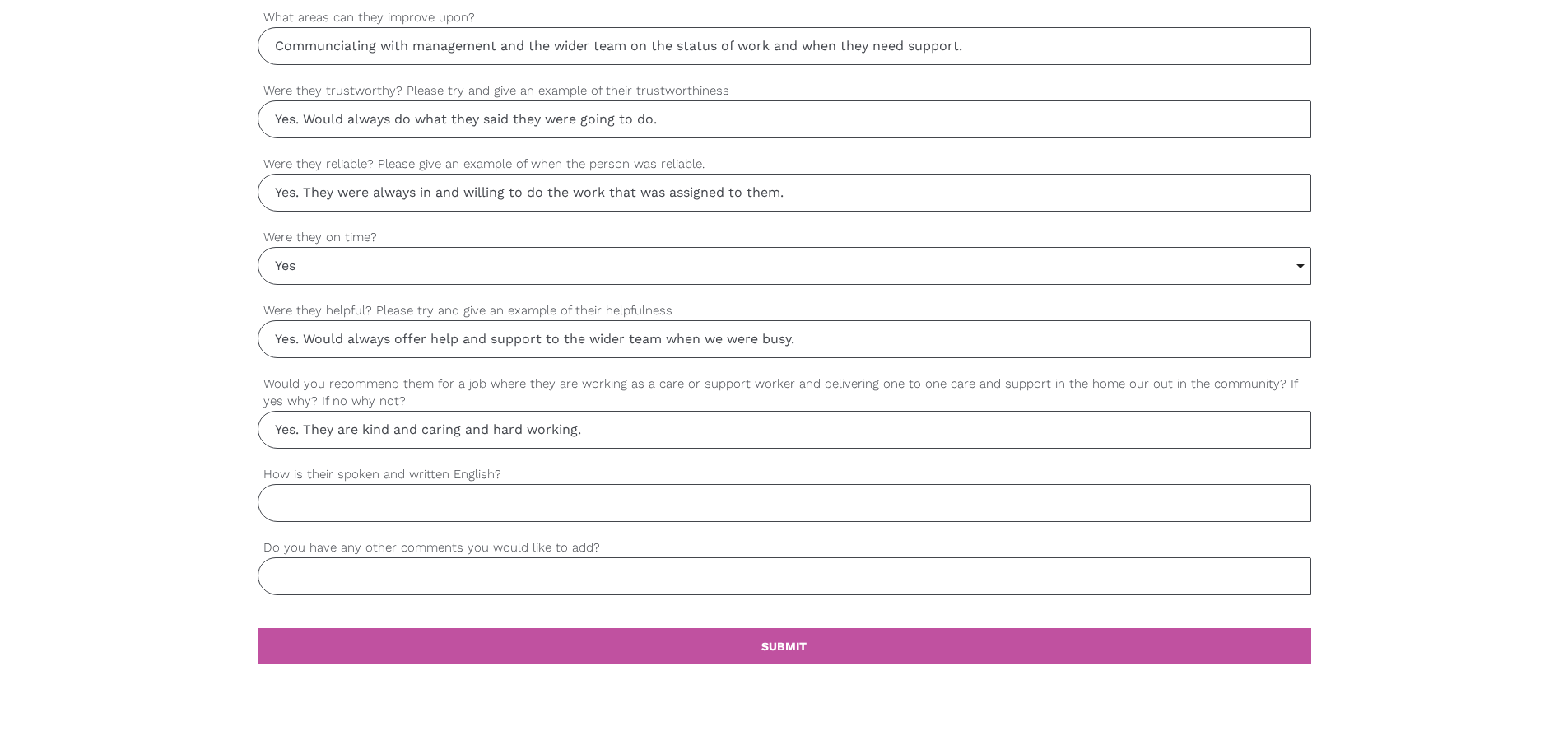
type input "Yes. They are kind and caring and hard working."
click at [542, 513] on input "How is their spoken and written English?" at bounding box center [784, 503] width 1054 height 38
type input "Very strong."
click at [520, 570] on input "Do you have any other comments you would like to add?" at bounding box center [784, 576] width 1054 height 38
type input "I wish her all the best."
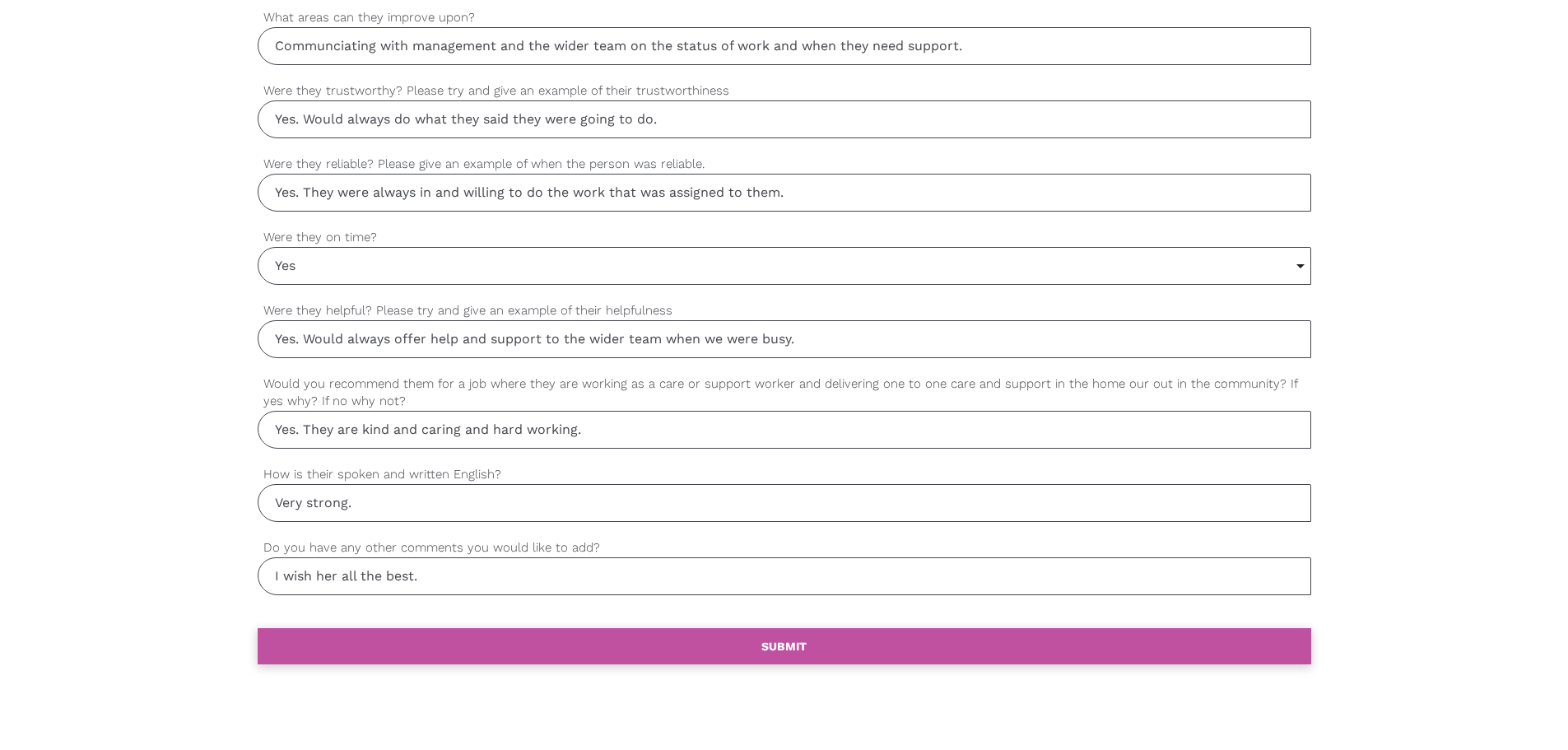
click at [707, 646] on link "settings SUBMIT" at bounding box center [784, 646] width 1054 height 36
